Goal: Information Seeking & Learning: Learn about a topic

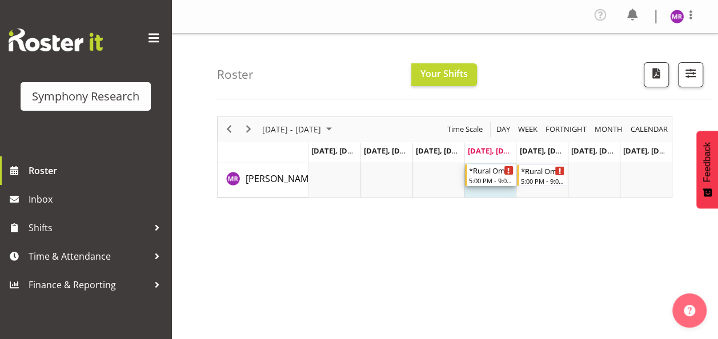
click at [491, 175] on div "*Rural Omni" at bounding box center [491, 170] width 45 height 11
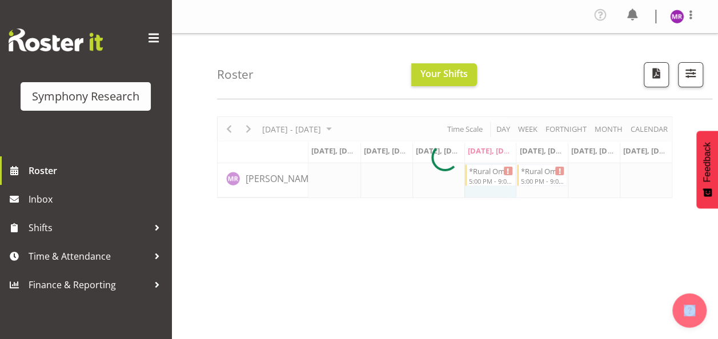
click at [491, 175] on div at bounding box center [444, 158] width 455 height 82
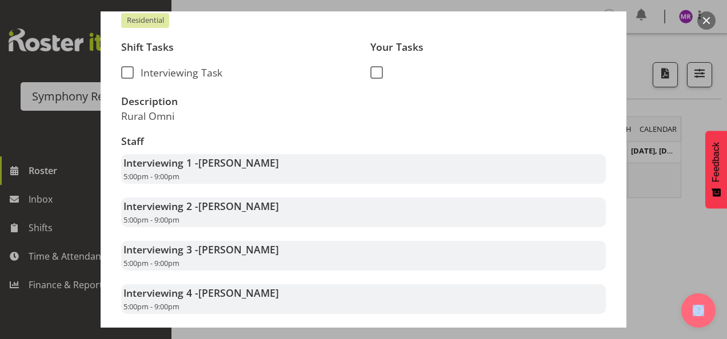
scroll to position [195, 0]
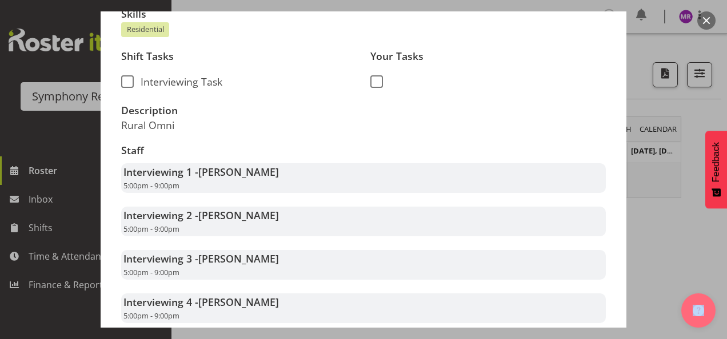
drag, startPoint x: 181, startPoint y: 123, endPoint x: 119, endPoint y: 125, distance: 61.1
click at [119, 125] on div "Description Rural Omni" at bounding box center [238, 118] width 249 height 40
copy p "Rural Omni"
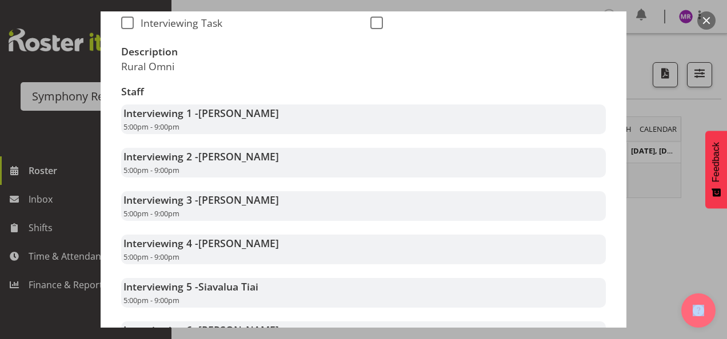
scroll to position [252, 0]
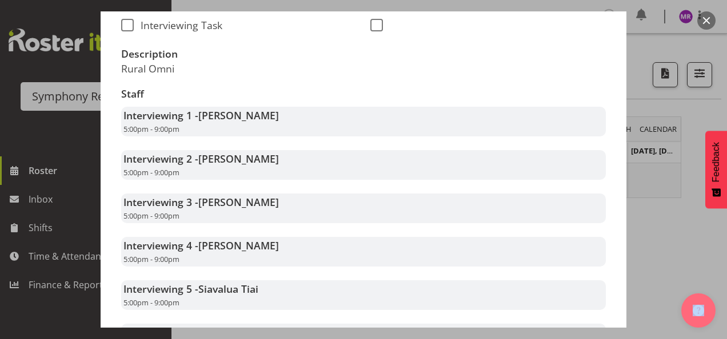
click at [708, 23] on button "button" at bounding box center [706, 20] width 18 height 18
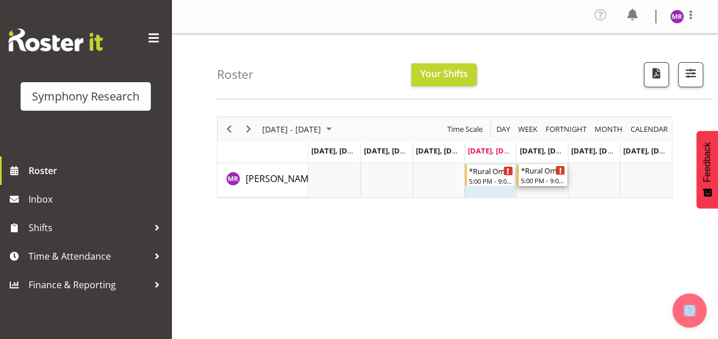
click at [539, 177] on div "5:00 PM - 9:00 PM" at bounding box center [543, 180] width 45 height 9
click at [0, 0] on div at bounding box center [0, 0] width 0 height 0
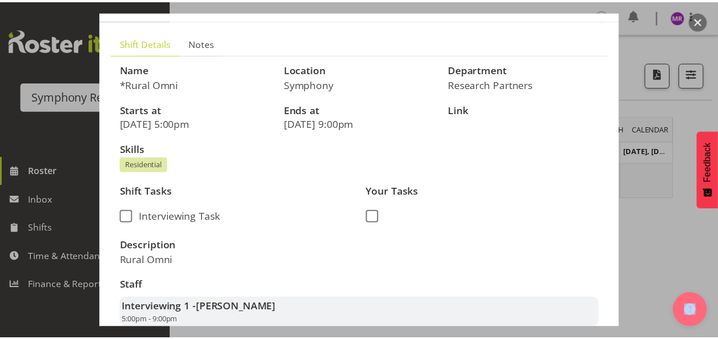
scroll to position [0, 0]
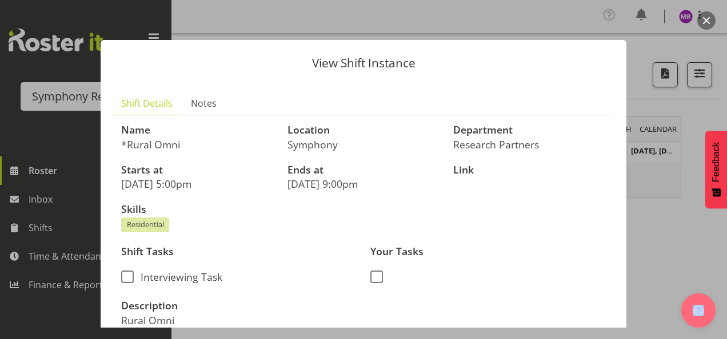
click at [709, 19] on button "button" at bounding box center [706, 20] width 18 height 18
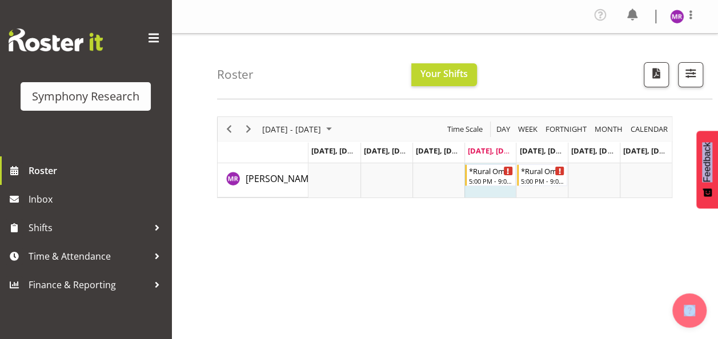
click at [350, 233] on div "[DATE] - [DATE] [DATE] Day Week Fortnight Month calendar Month Agenda Time Scal…" at bounding box center [467, 336] width 501 height 457
click at [494, 173] on div "*Rural Omni" at bounding box center [491, 170] width 45 height 11
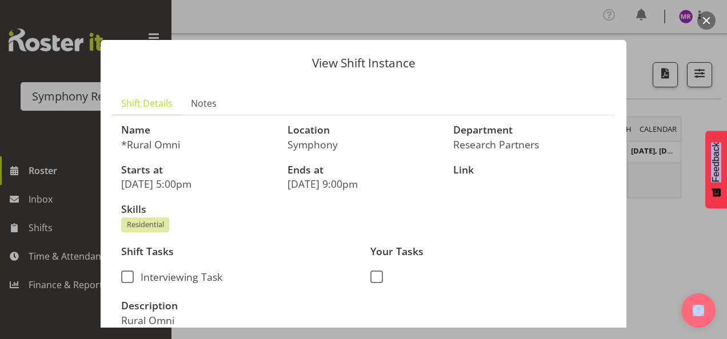
drag, startPoint x: 185, startPoint y: 143, endPoint x: 128, endPoint y: 140, distance: 57.2
click at [128, 140] on p "*Rural Omni" at bounding box center [197, 144] width 153 height 13
copy p "Rural Omni"
click at [708, 19] on button "button" at bounding box center [706, 20] width 18 height 18
